Goal: Transaction & Acquisition: Purchase product/service

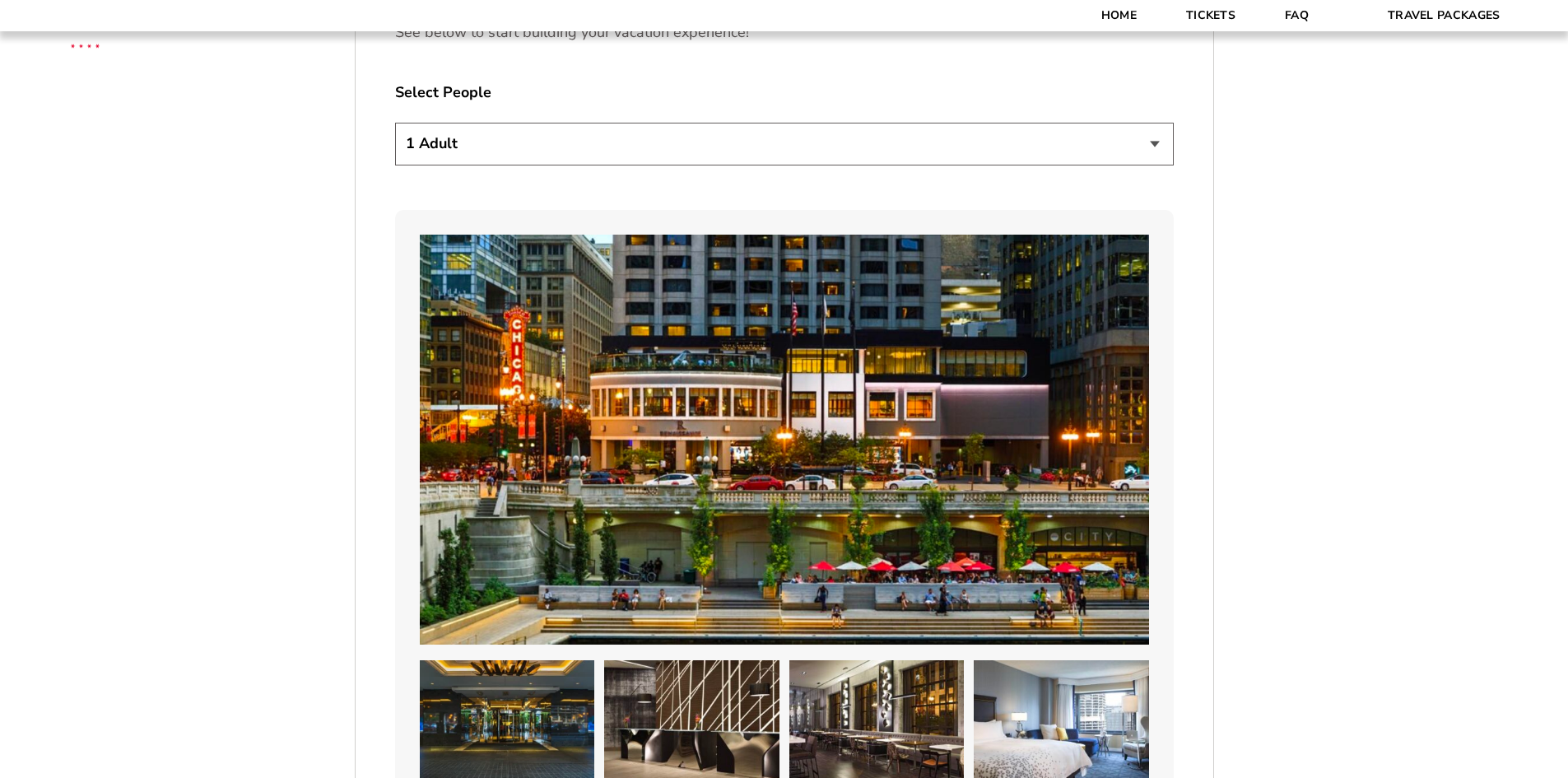
scroll to position [930, 0]
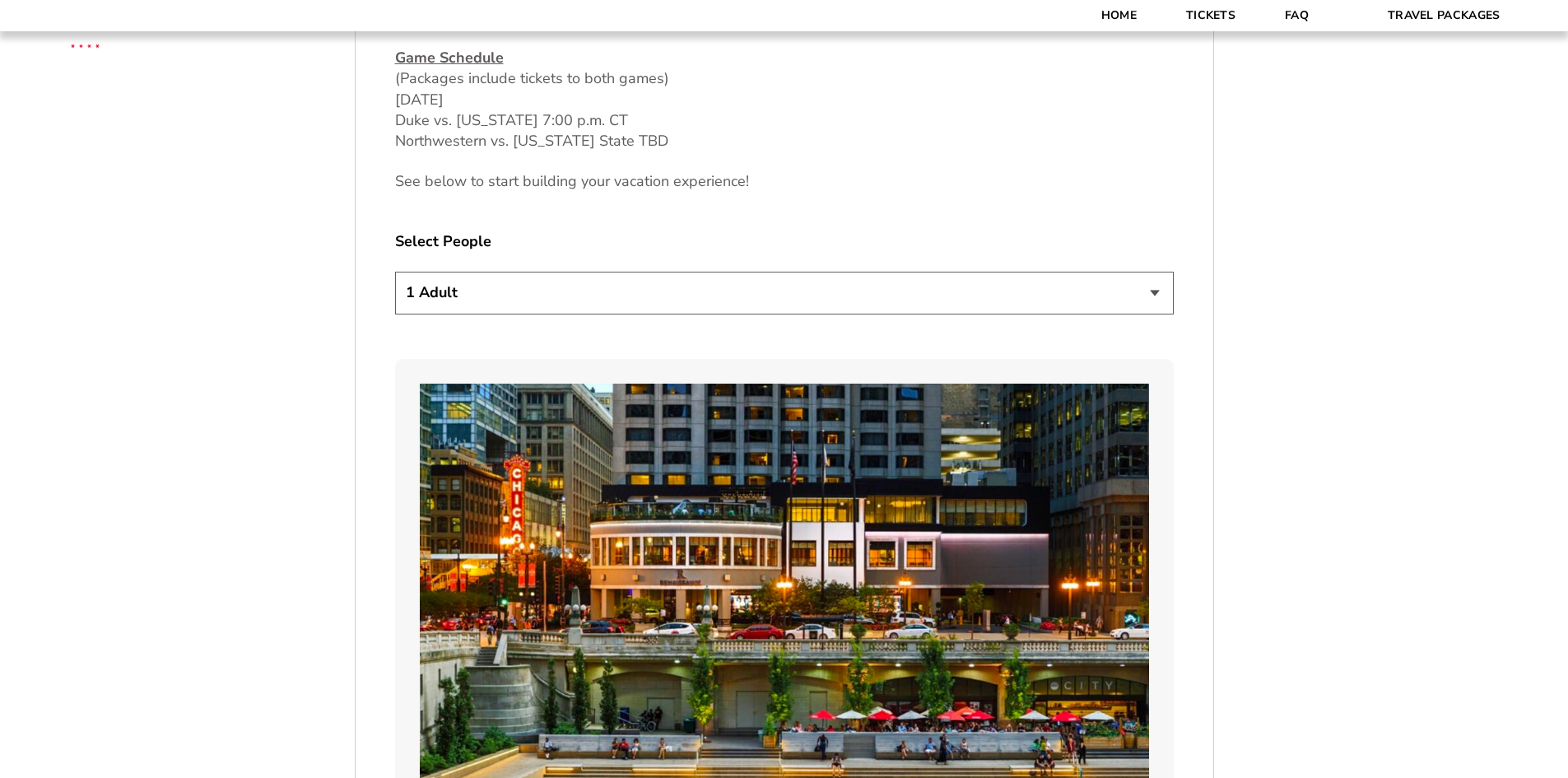
click at [1047, 295] on select "1 Adult 2 Adults 3 Adults 4 Adults 2 Adults + 1 Child 2 Adults + 2 Children 2 A…" at bounding box center [784, 292] width 778 height 42
select select "2 Adults"
click at [395, 272] on select "1 Adult 2 Adults 3 Adults 4 Adults 2 Adults + 1 Child 2 Adults + 2 Children 2 A…" at bounding box center [784, 292] width 778 height 42
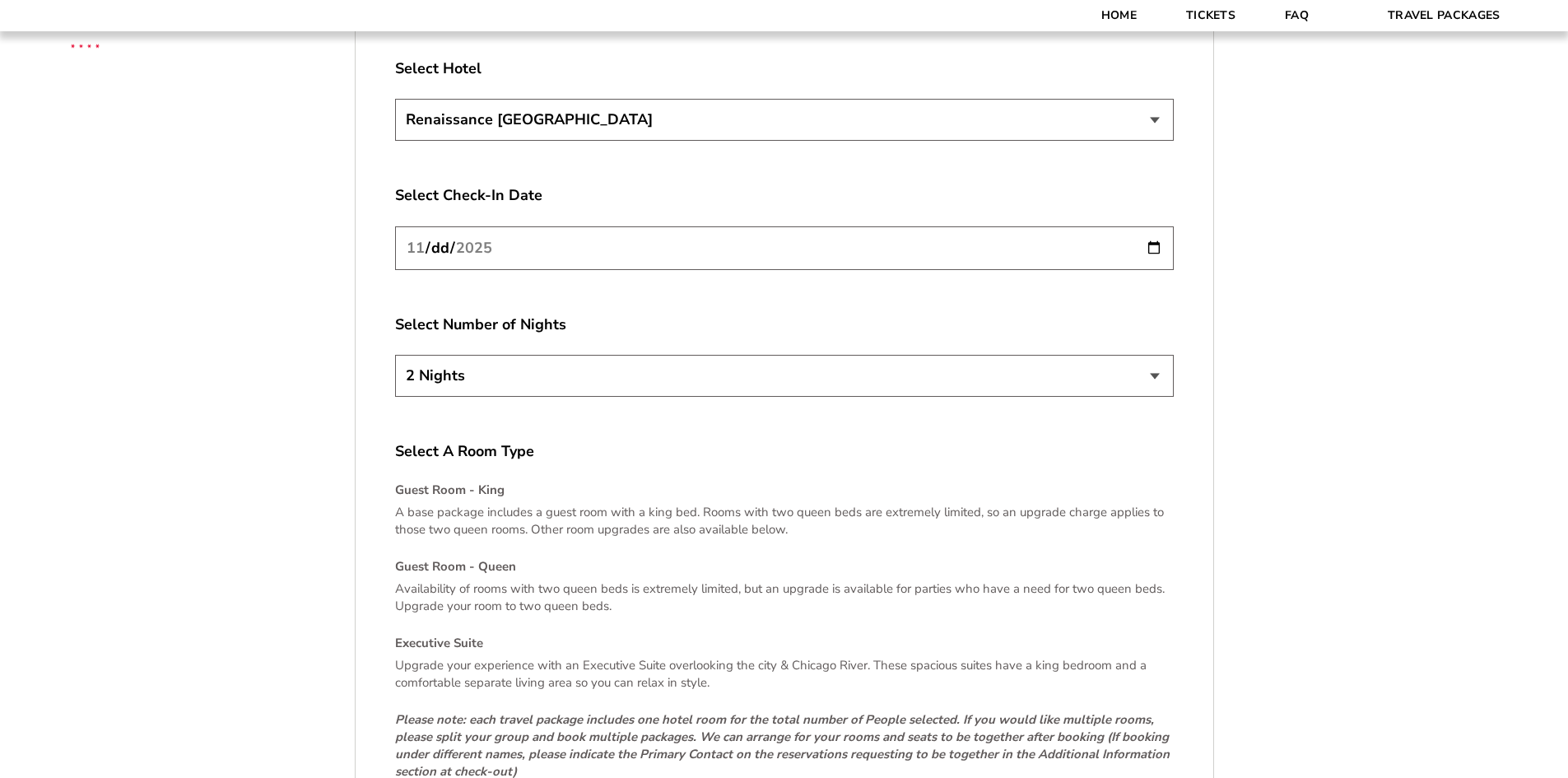
scroll to position [2113, 0]
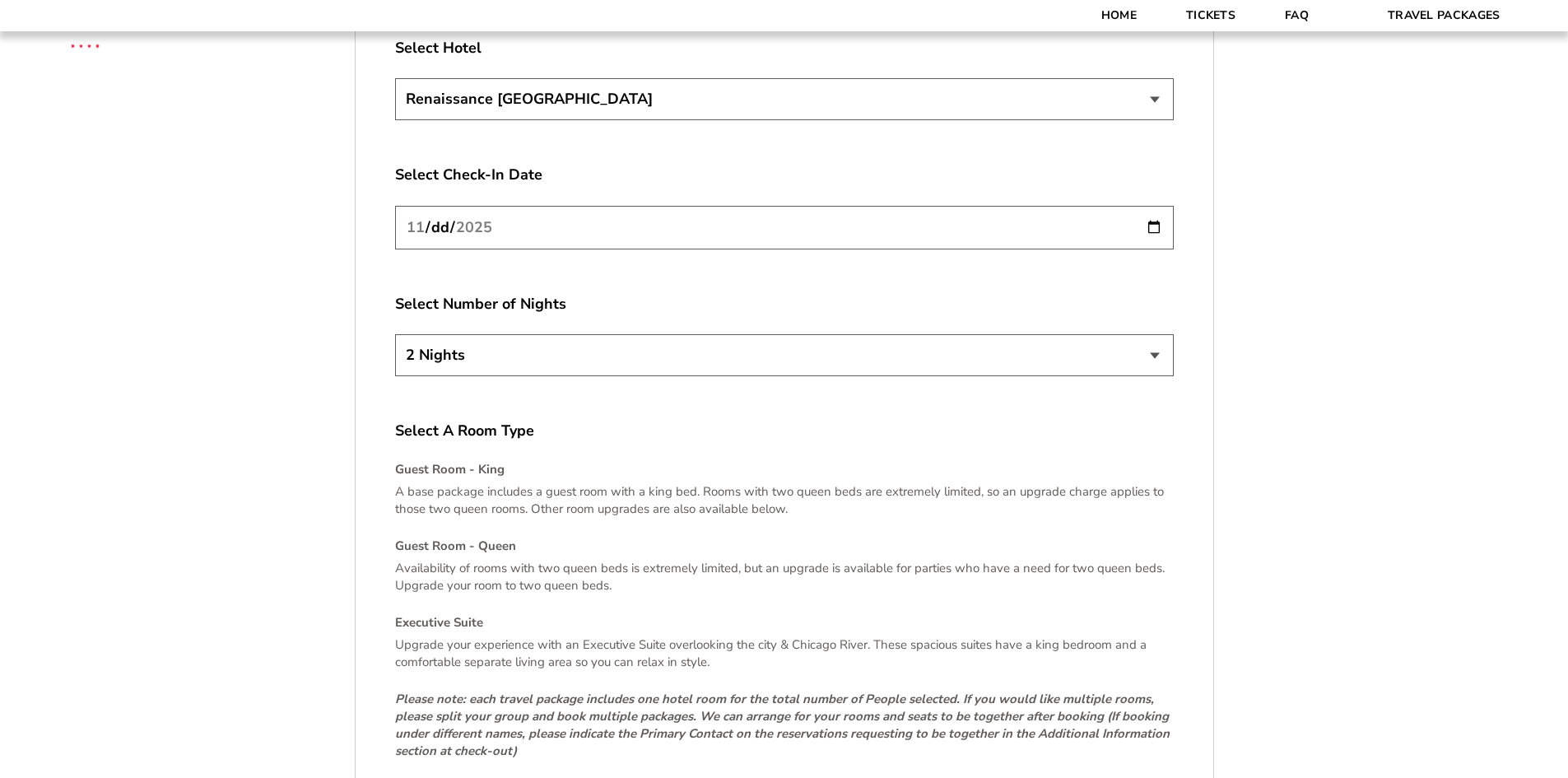
click at [1122, 357] on select "2 Nights 3 Nights 4 Nights" at bounding box center [784, 355] width 778 height 42
click at [1157, 230] on input "[DATE]" at bounding box center [784, 227] width 778 height 44
click at [882, 364] on select "2 Nights 3 Nights 4 Nights" at bounding box center [784, 355] width 778 height 42
select select "4 Nights"
click at [395, 334] on select "2 Nights 3 Nights 4 Nights" at bounding box center [784, 355] width 778 height 42
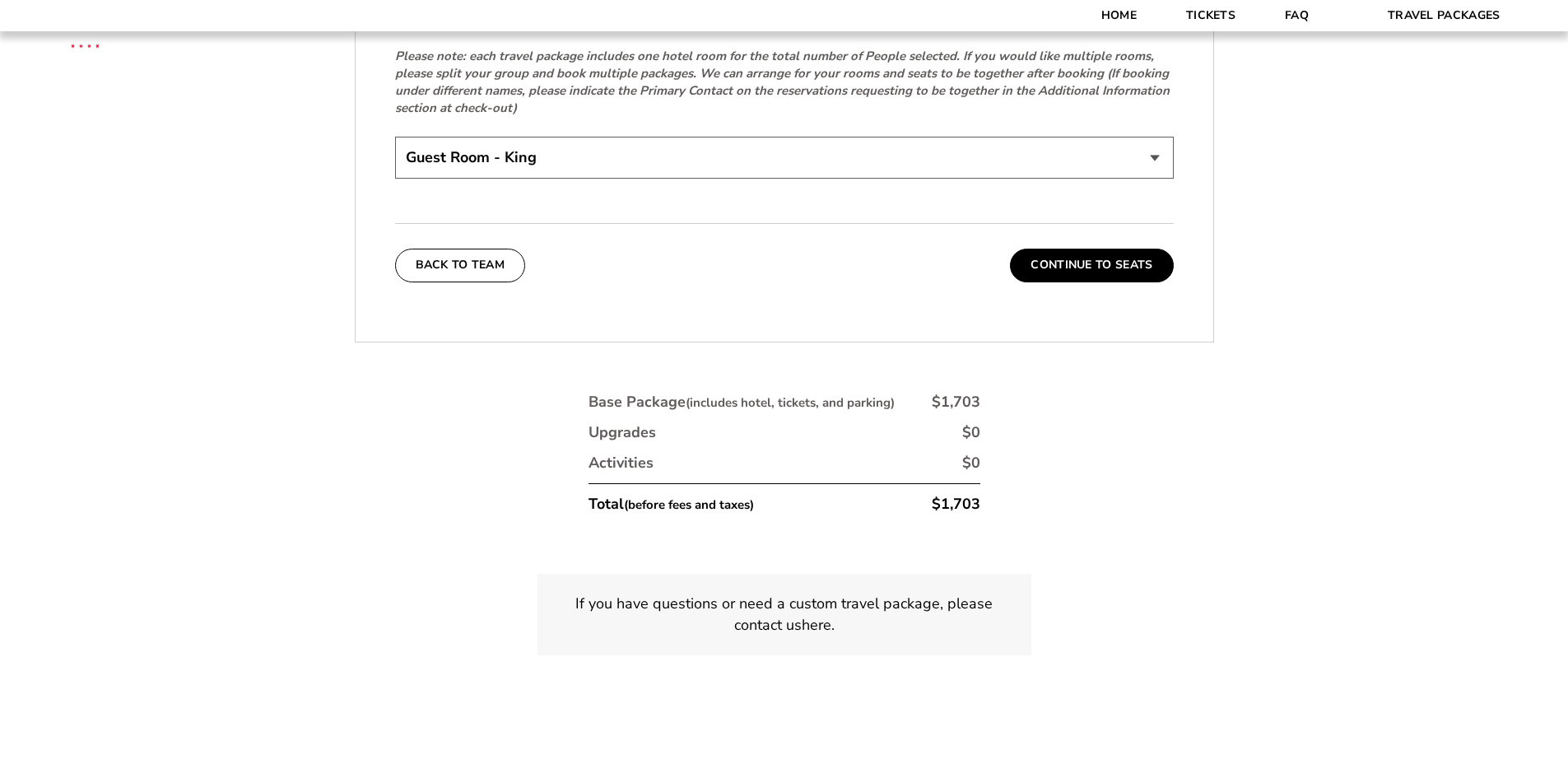
scroll to position [2718, 0]
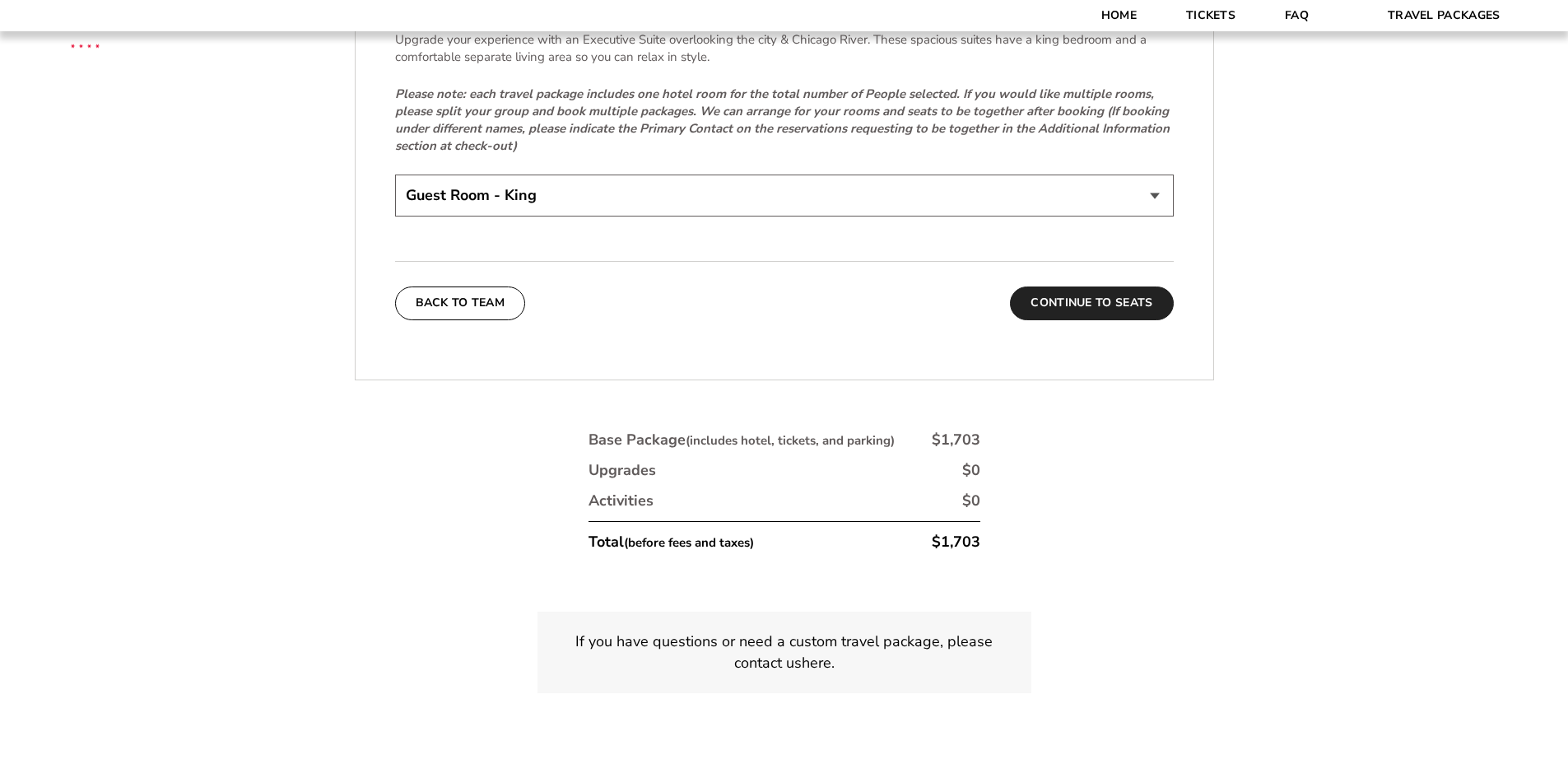
click at [1118, 309] on button "Continue To Seats" at bounding box center [1092, 303] width 163 height 32
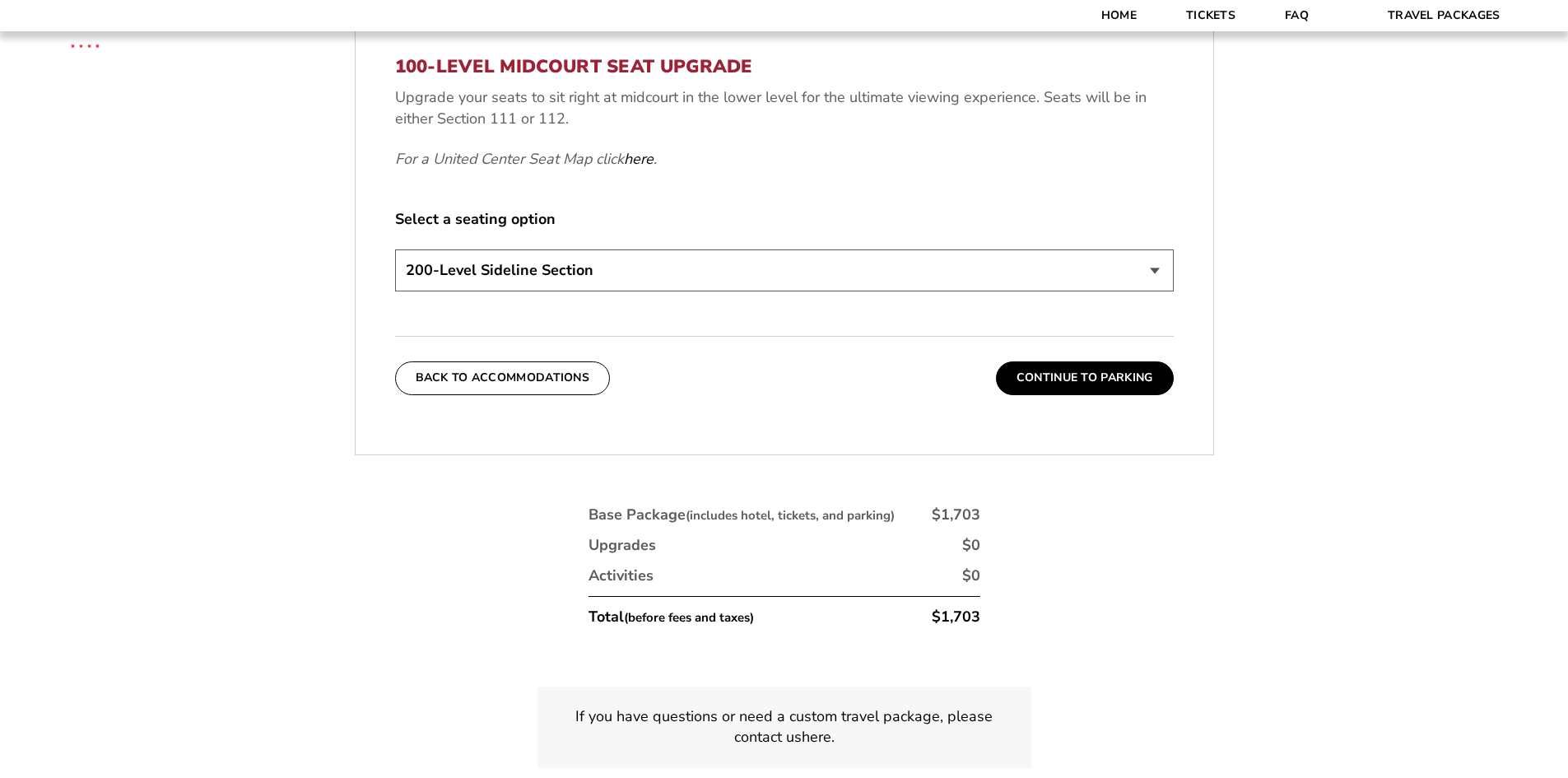
scroll to position [842, 0]
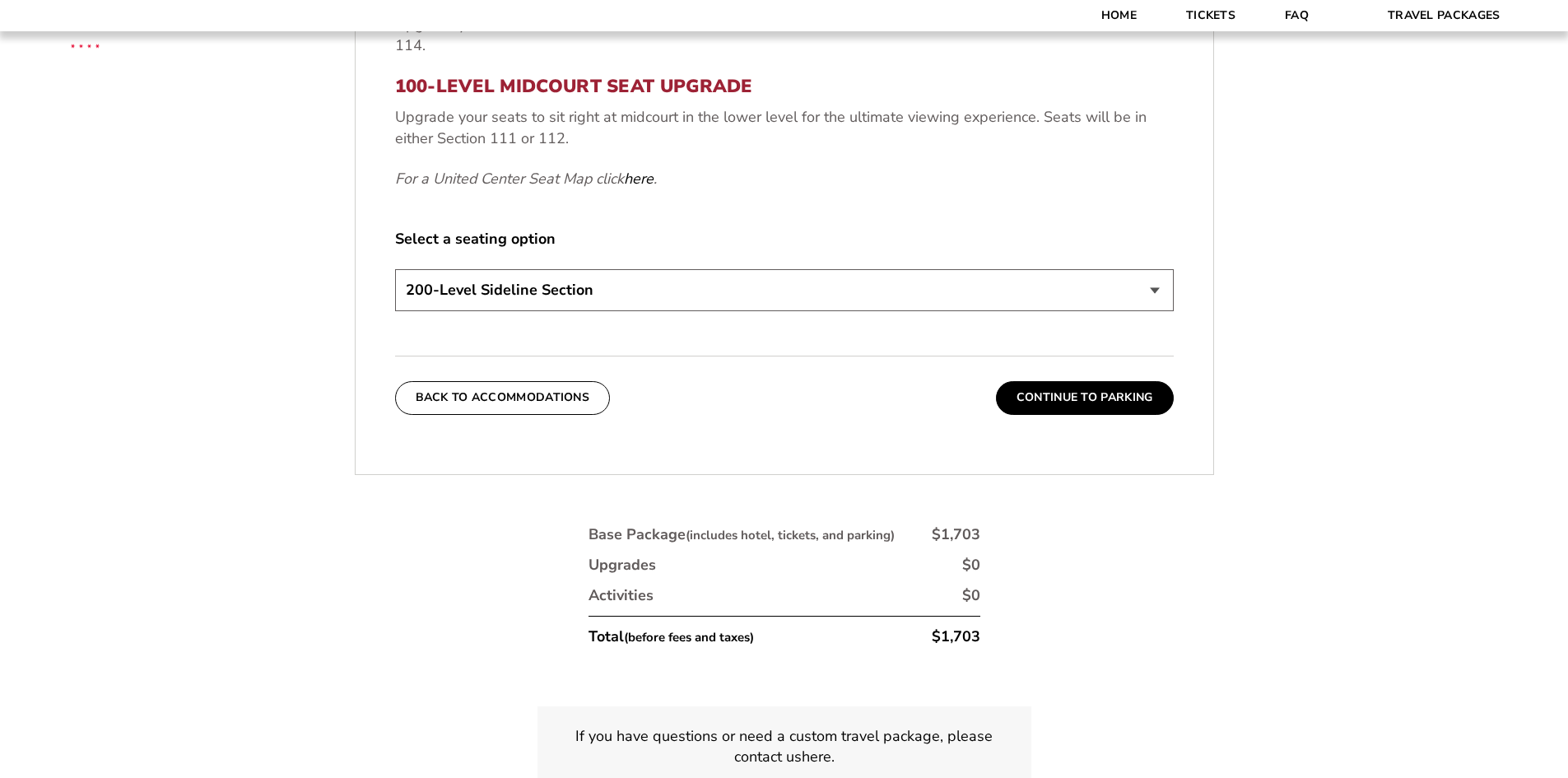
click at [1086, 311] on select "200-Level Sideline Section 100-Level Corner Seat Upgrade (+$80 per person) 100-…" at bounding box center [784, 290] width 778 height 42
click at [1372, 150] on form "[US_STATE] [US_STATE] Travel Package [PERSON_NAME] Travel Package [GEOGRAPHIC_D…" at bounding box center [784, 12] width 1568 height 1709
click at [1158, 293] on select "200-Level Sideline Section 100-Level Corner Seat Upgrade (+$80 per person) 100-…" at bounding box center [784, 290] width 778 height 42
select select "100-Level Midcourt Seat Upgrade"
click at [395, 269] on select "200-Level Sideline Section 100-Level Corner Seat Upgrade (+$80 per person) 100-…" at bounding box center [784, 290] width 778 height 42
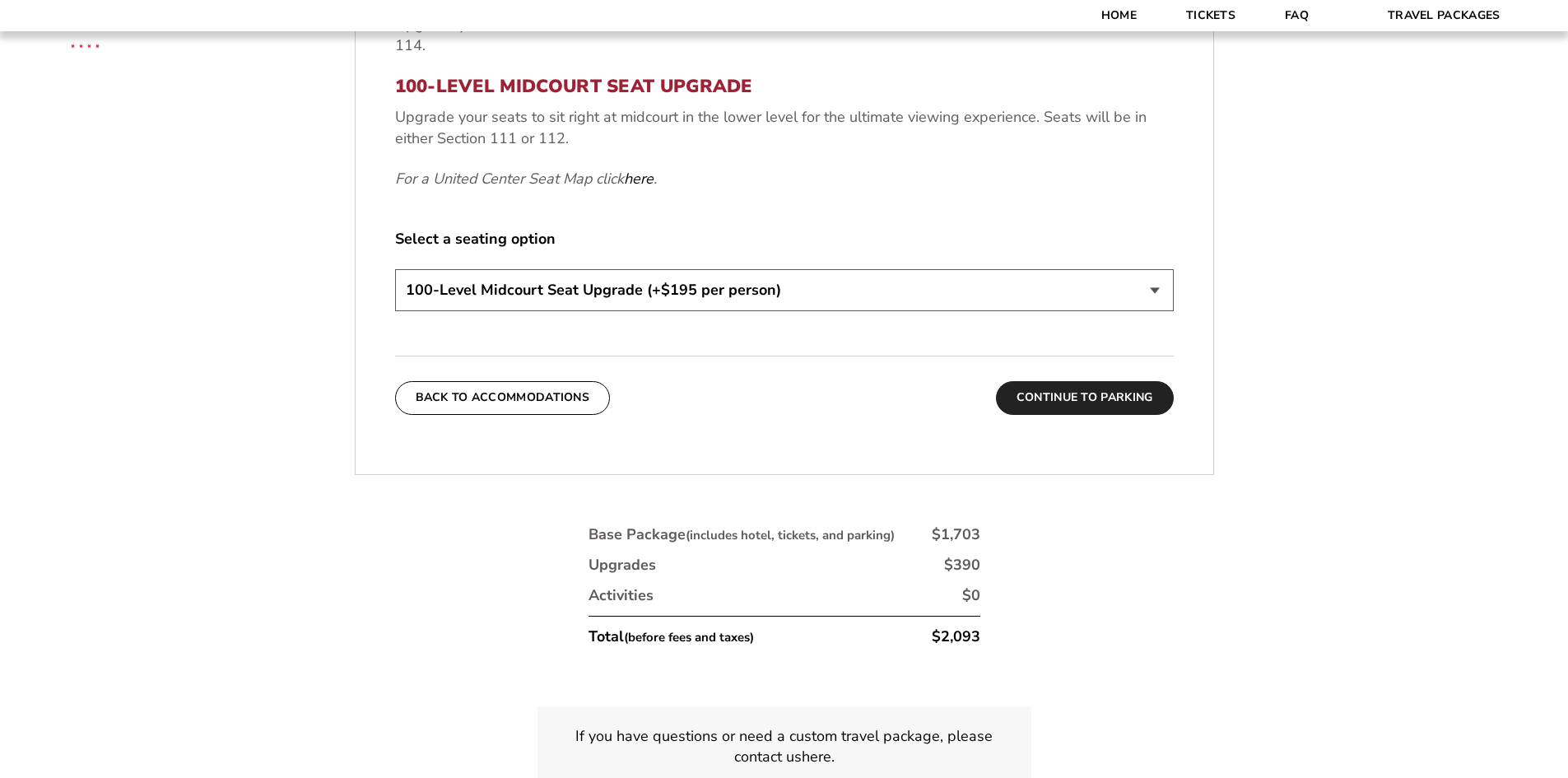
click at [1095, 397] on button "Continue To Parking" at bounding box center [1085, 397] width 178 height 32
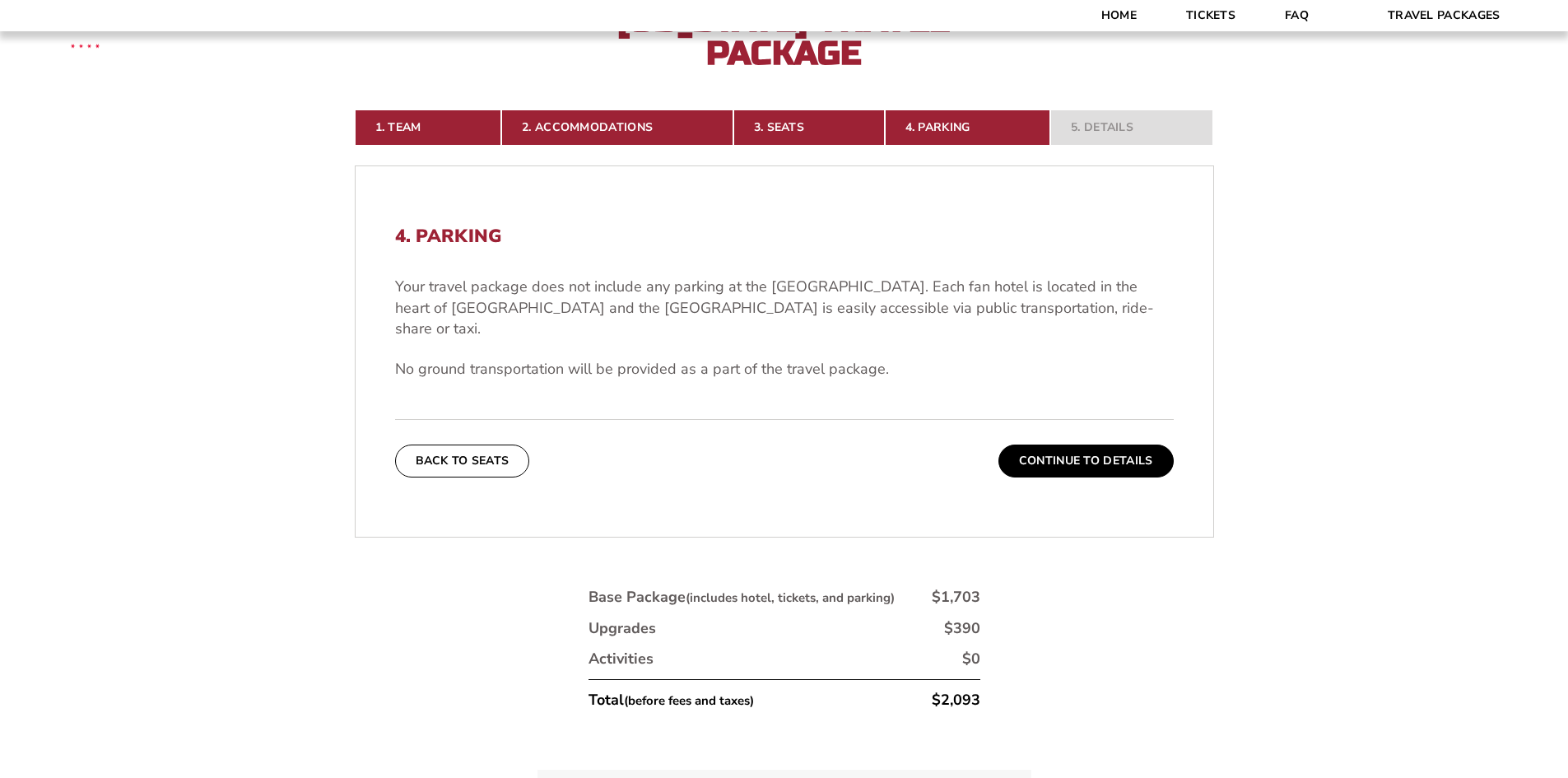
scroll to position [424, 0]
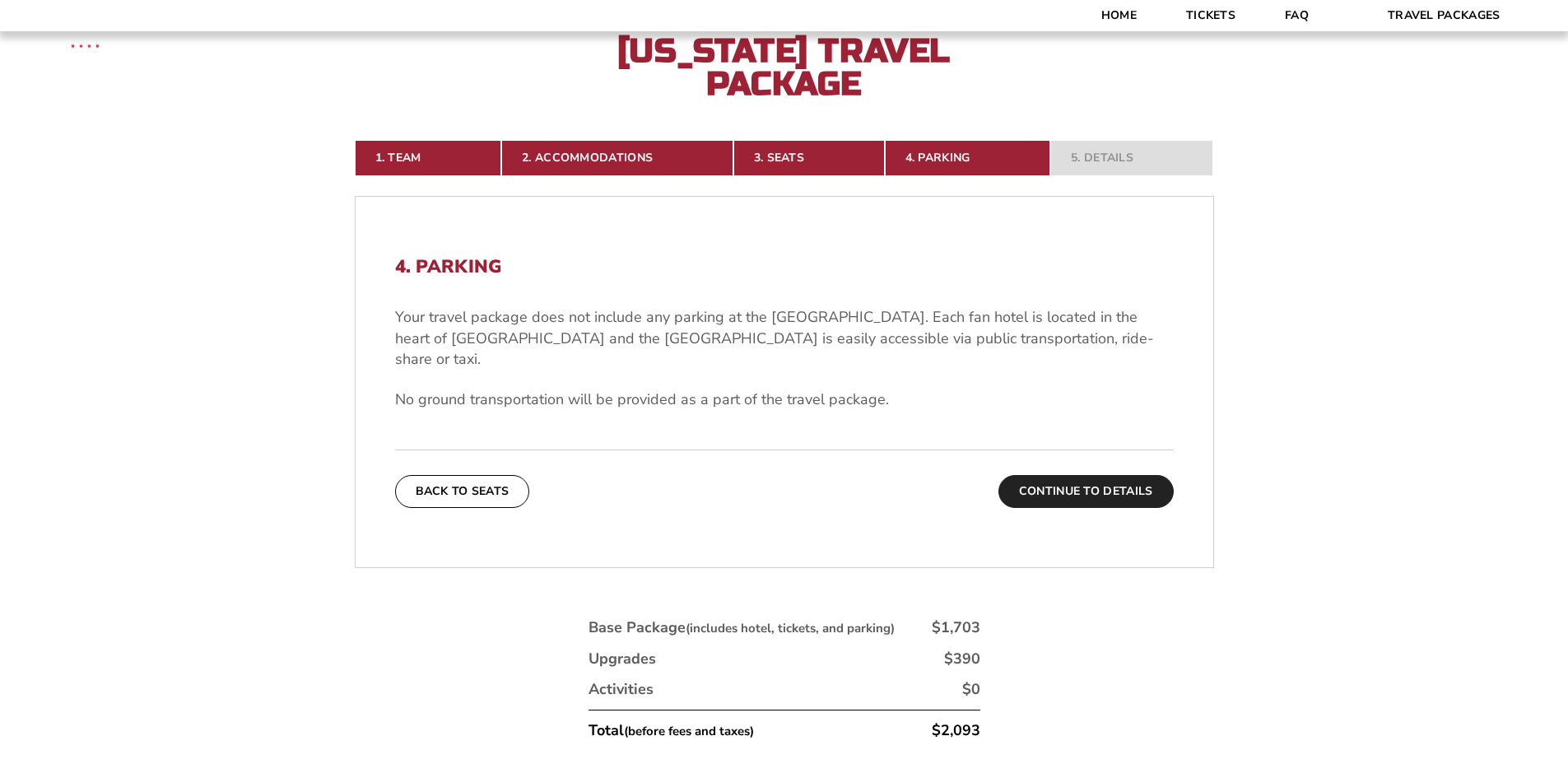
click at [1123, 478] on button "Continue To Details" at bounding box center [1086, 491] width 175 height 32
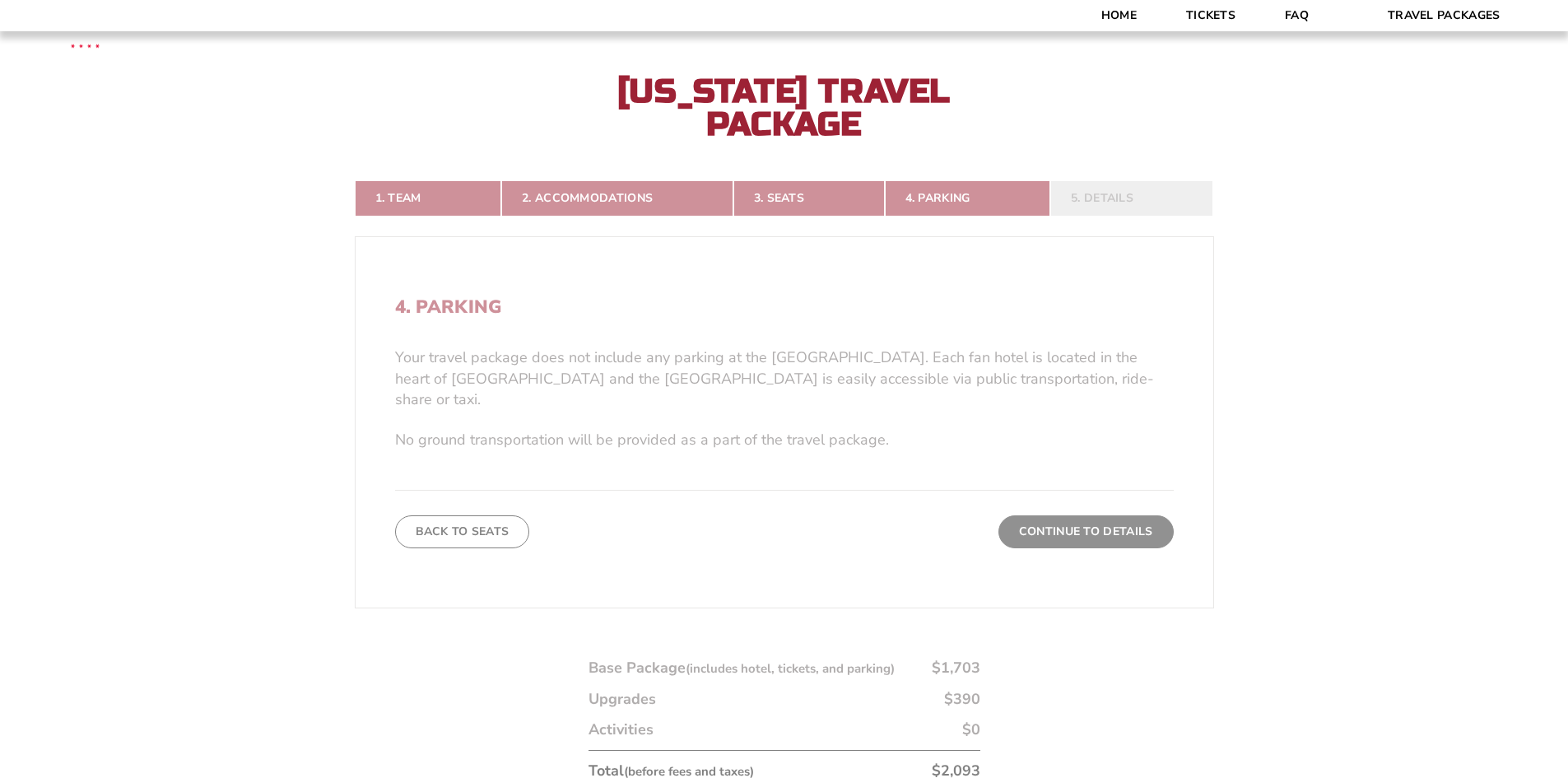
scroll to position [369, 0]
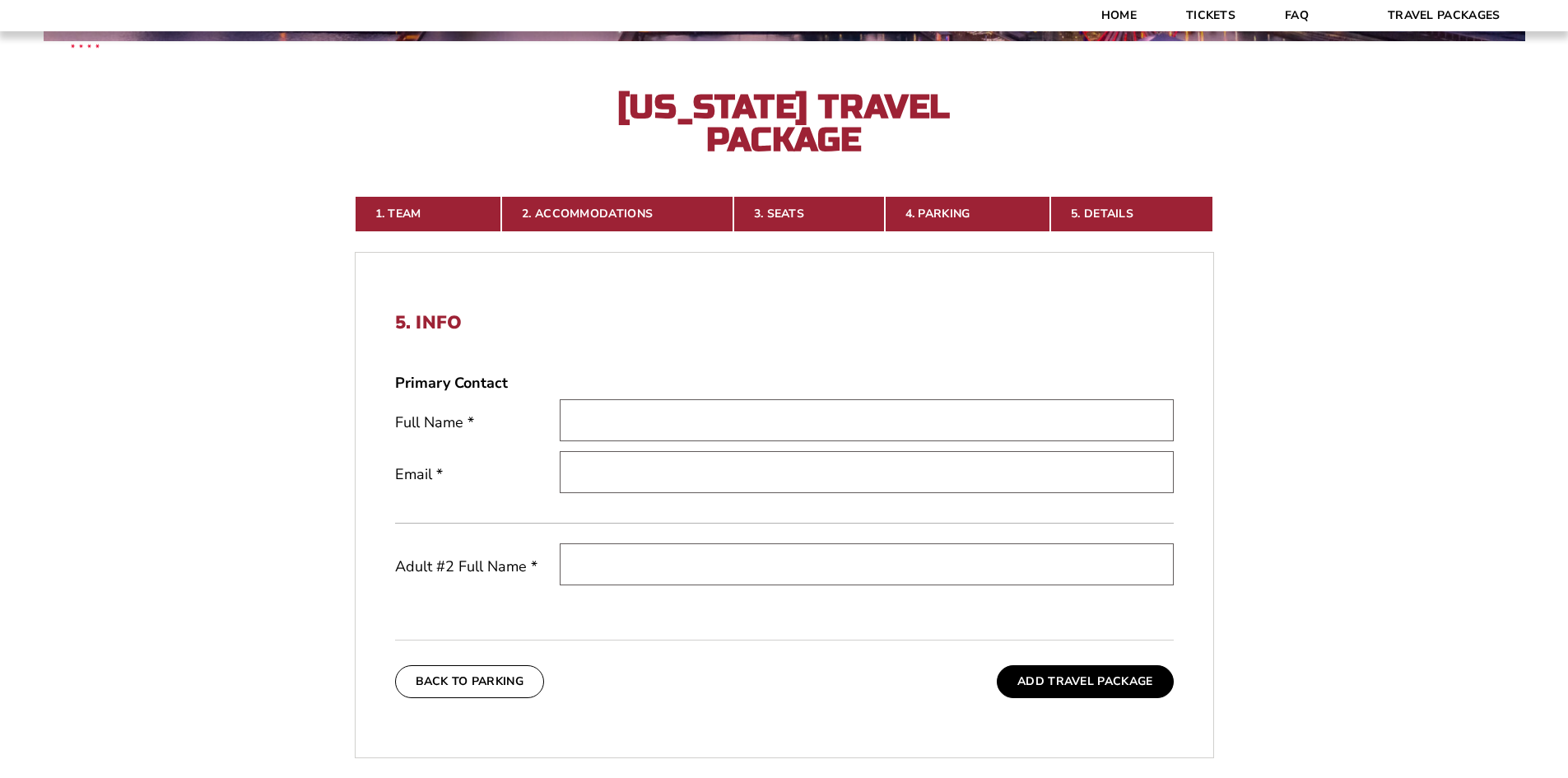
click at [791, 426] on input "text" at bounding box center [867, 420] width 614 height 42
type input "[PERSON_NAME]"
type input "[EMAIL_ADDRESS][DOMAIN_NAME]"
type input "j"
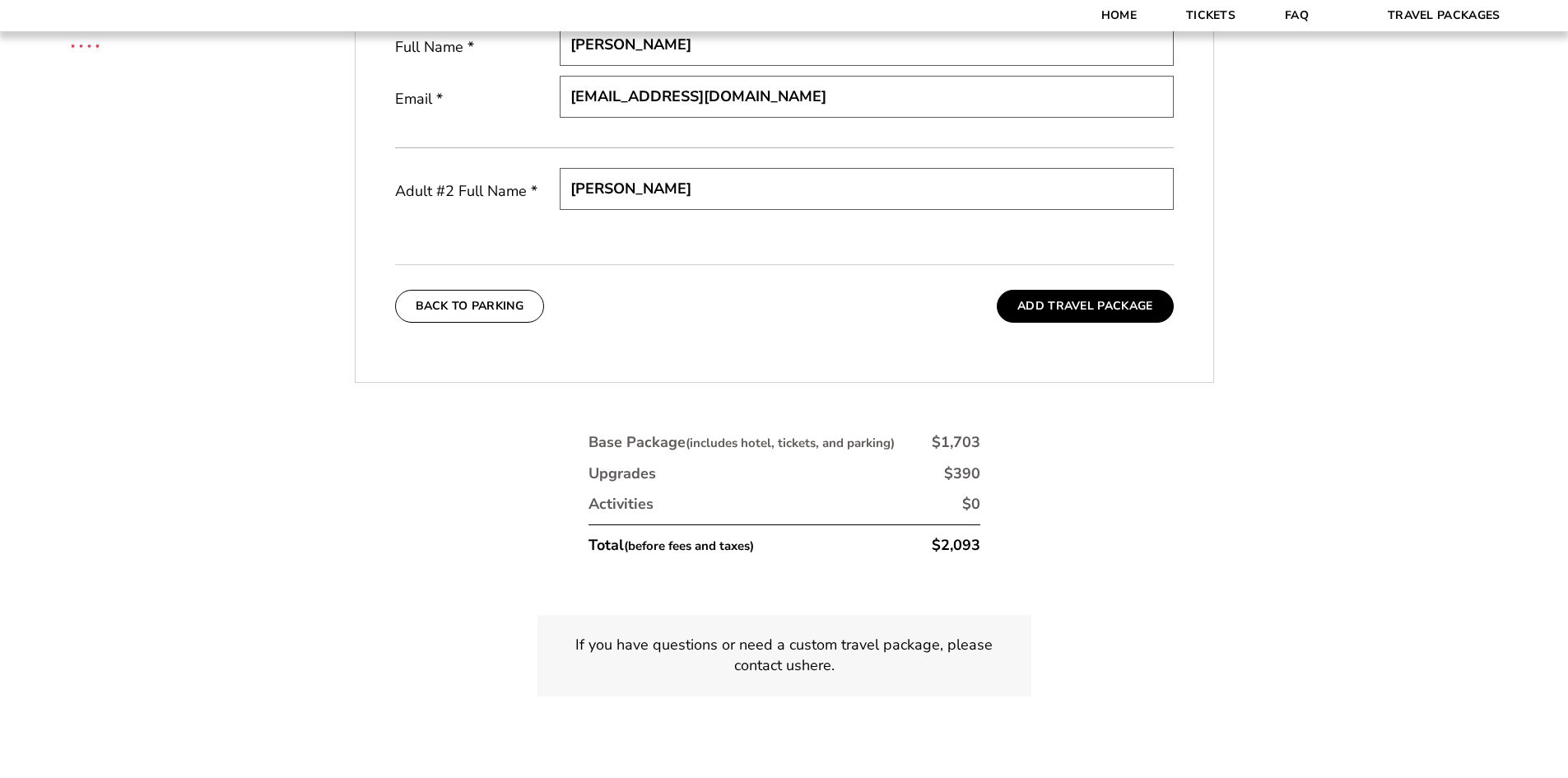
scroll to position [738, 0]
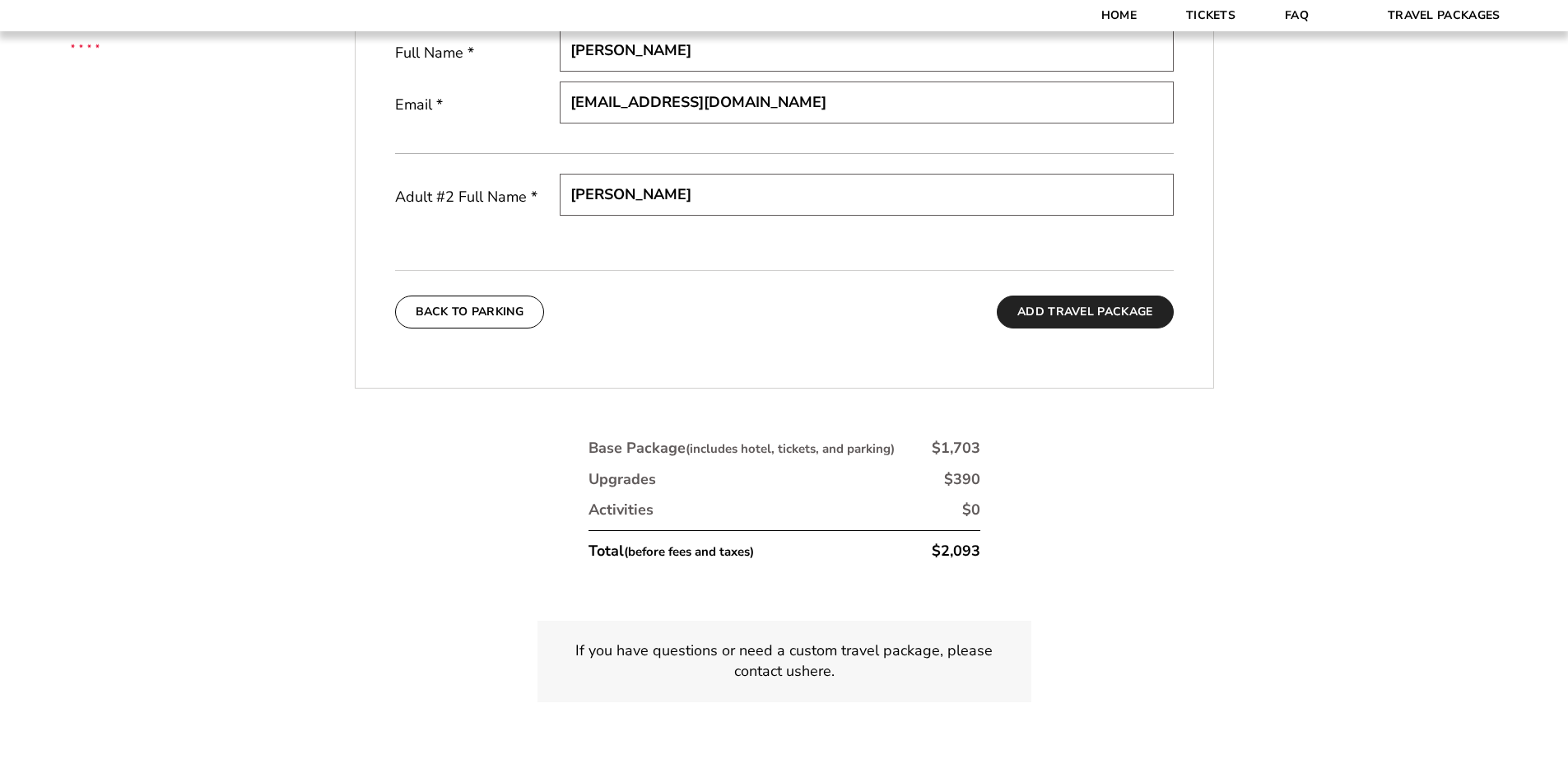
type input "[PERSON_NAME]"
click at [1062, 317] on button "Add Travel Package" at bounding box center [1085, 311] width 176 height 32
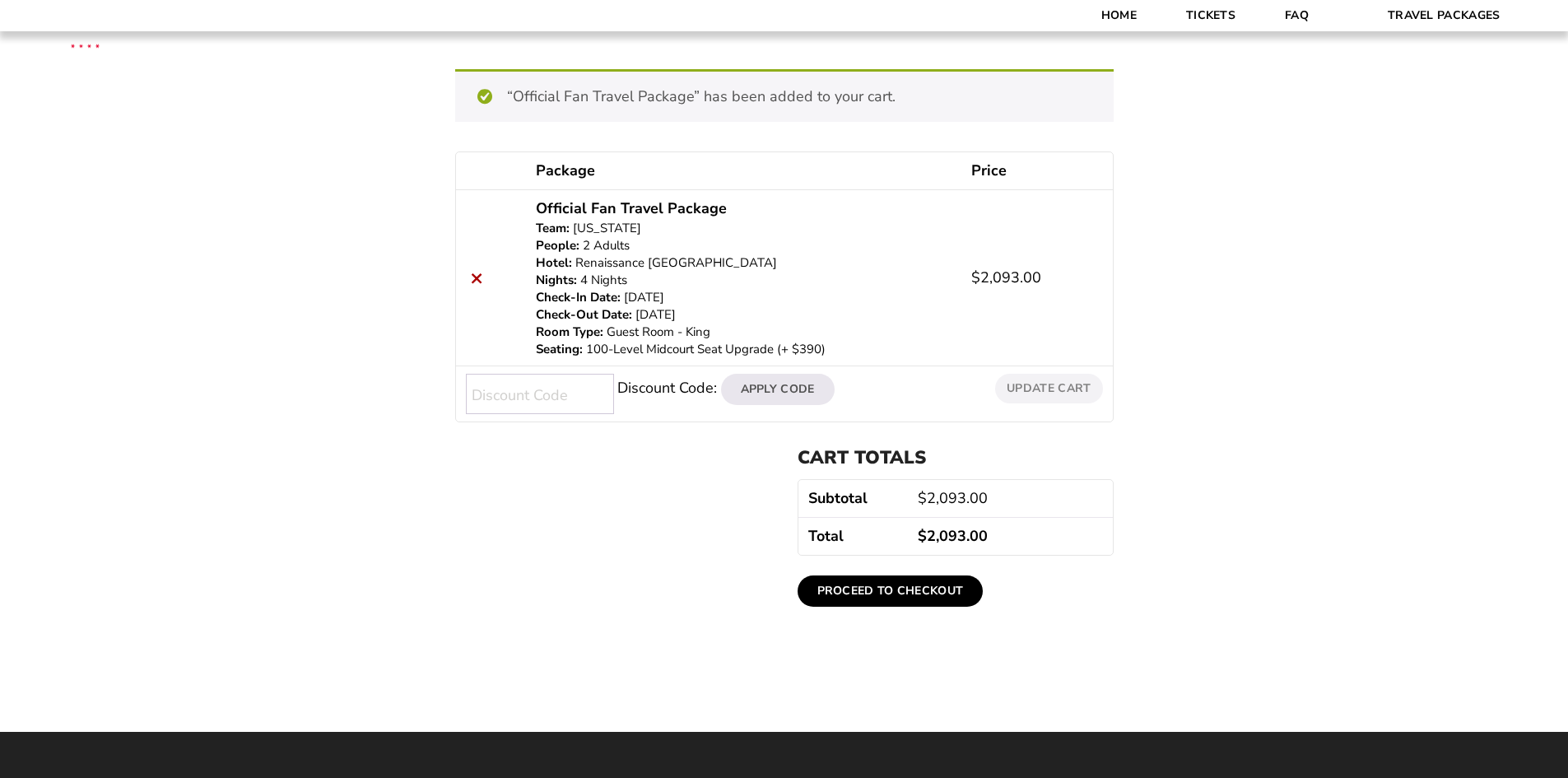
scroll to position [179, 0]
click at [618, 598] on div "Cart totals Subtotal $ 2,093.00 Total $ 2,093.00 Proceed to checkout" at bounding box center [785, 538] width 659 height 191
drag, startPoint x: 788, startPoint y: 267, endPoint x: 577, endPoint y: 266, distance: 211.0
click at [577, 266] on p "Renaissance [GEOGRAPHIC_DATA]" at bounding box center [744, 264] width 416 height 18
copy p "Renaissance [GEOGRAPHIC_DATA]"
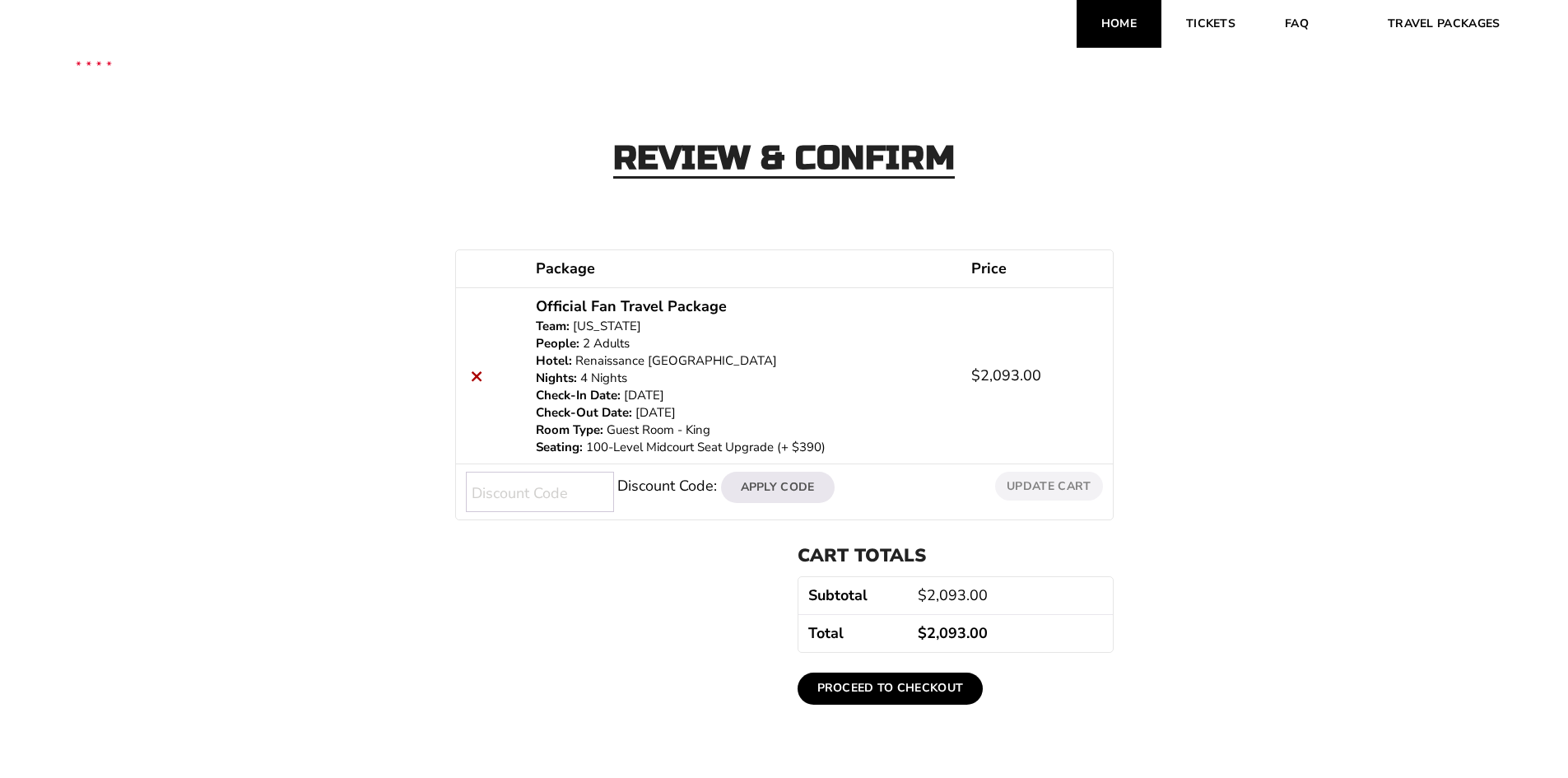
click at [1112, 20] on link "Home" at bounding box center [1118, 23] width 84 height 47
